Goal: Information Seeking & Learning: Learn about a topic

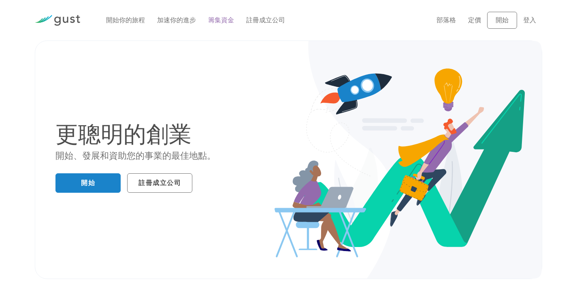
click at [222, 22] on font "籌集資金" at bounding box center [221, 20] width 26 height 8
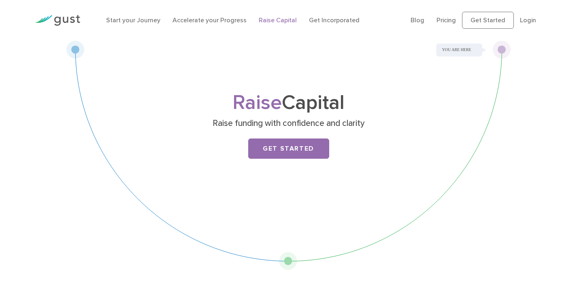
click at [0, 52] on div "Raise Capital Raise funding with confidence and clarity Get Started" at bounding box center [288, 156] width 577 height 230
click at [122, 21] on link "Start your Journey" at bounding box center [133, 20] width 54 height 8
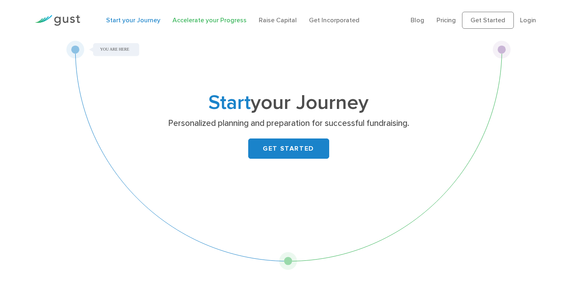
click at [203, 18] on link "Accelerate your Progress" at bounding box center [210, 20] width 74 height 8
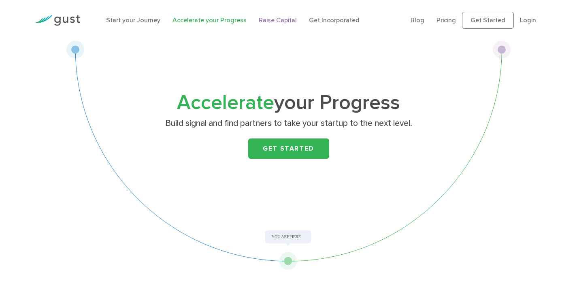
click at [271, 19] on link "Raise Capital" at bounding box center [278, 20] width 38 height 8
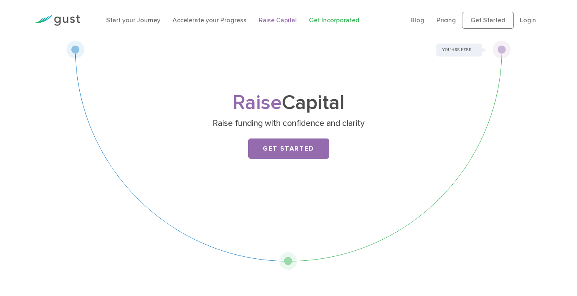
click at [337, 21] on link "Get Incorporated" at bounding box center [334, 20] width 51 height 8
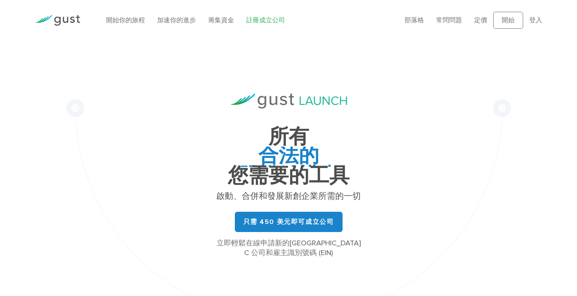
click at [225, 26] on div "開始你的旅程 加速你的進步 籌集資金 註冊成立公司" at bounding box center [249, 20] width 299 height 26
click at [224, 22] on font "籌集資金" at bounding box center [221, 20] width 26 height 8
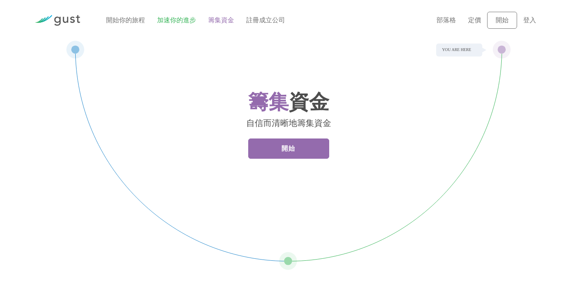
click at [183, 18] on font "加速你的進步" at bounding box center [176, 20] width 39 height 8
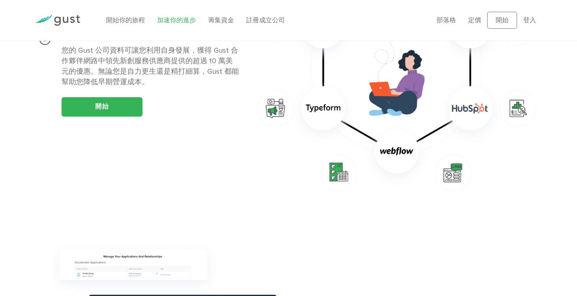
scroll to position [642, 0]
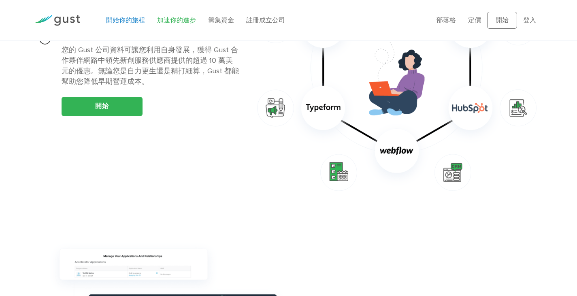
click at [126, 23] on font "開始你的旅程" at bounding box center [125, 20] width 39 height 8
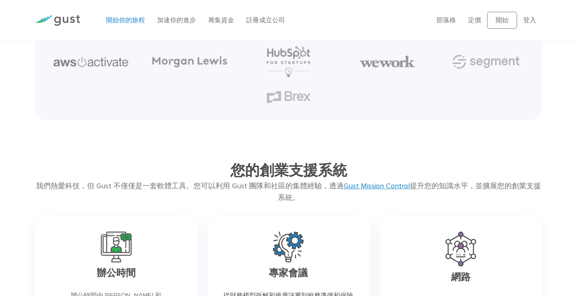
scroll to position [1093, 0]
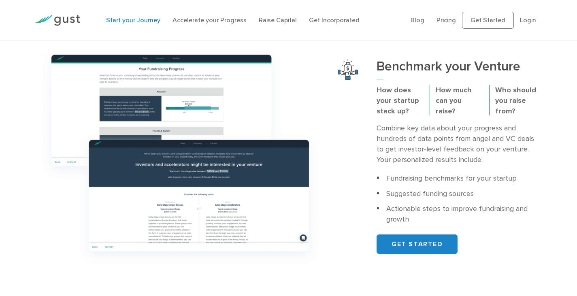
scroll to position [0, 0]
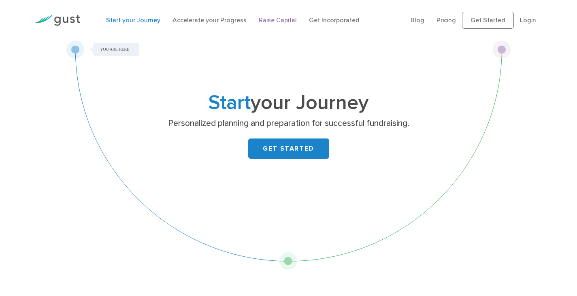
click at [268, 17] on link "Raise Capital" at bounding box center [278, 20] width 38 height 8
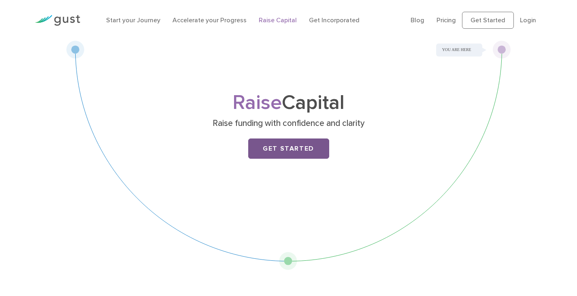
click at [296, 147] on link "Get Started" at bounding box center [288, 149] width 81 height 20
